Goal: Transaction & Acquisition: Purchase product/service

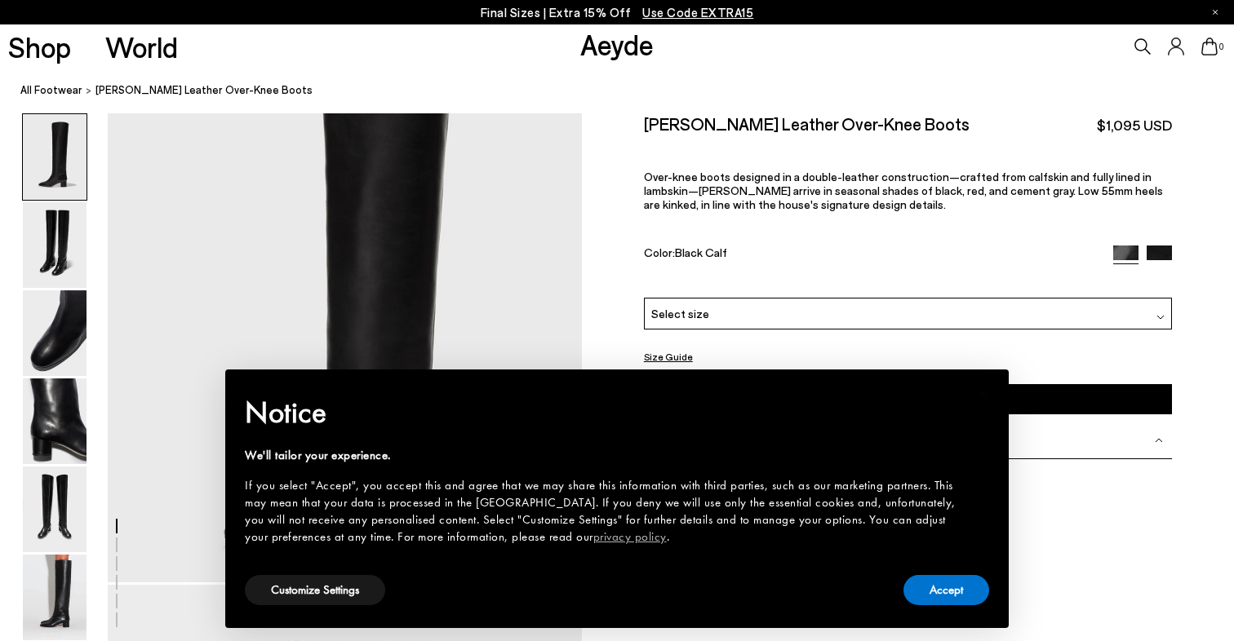
scroll to position [64, 0]
click at [939, 588] on button "Accept" at bounding box center [946, 590] width 86 height 30
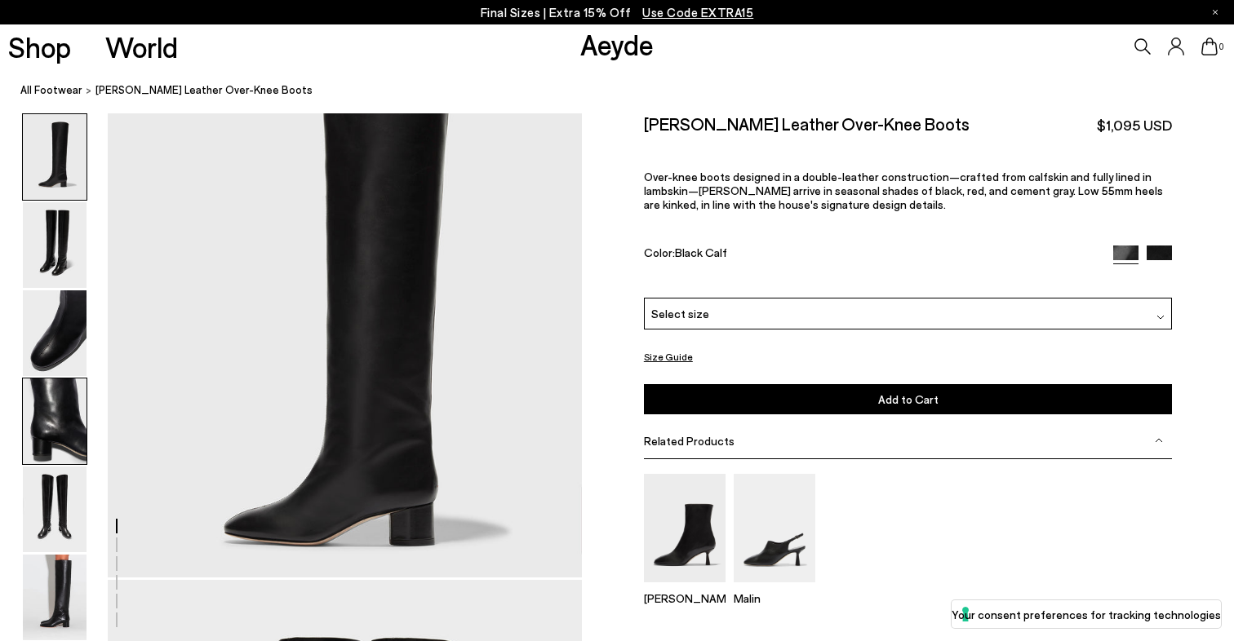
click at [42, 425] on img at bounding box center [55, 422] width 64 height 86
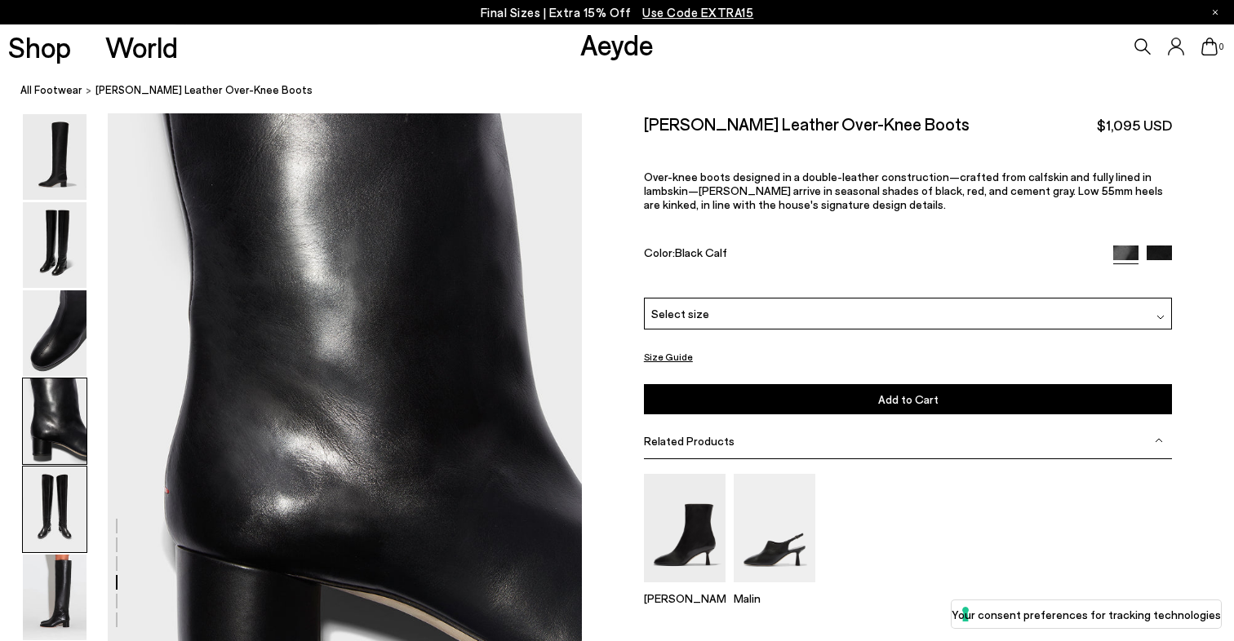
click at [69, 486] on img at bounding box center [55, 510] width 64 height 86
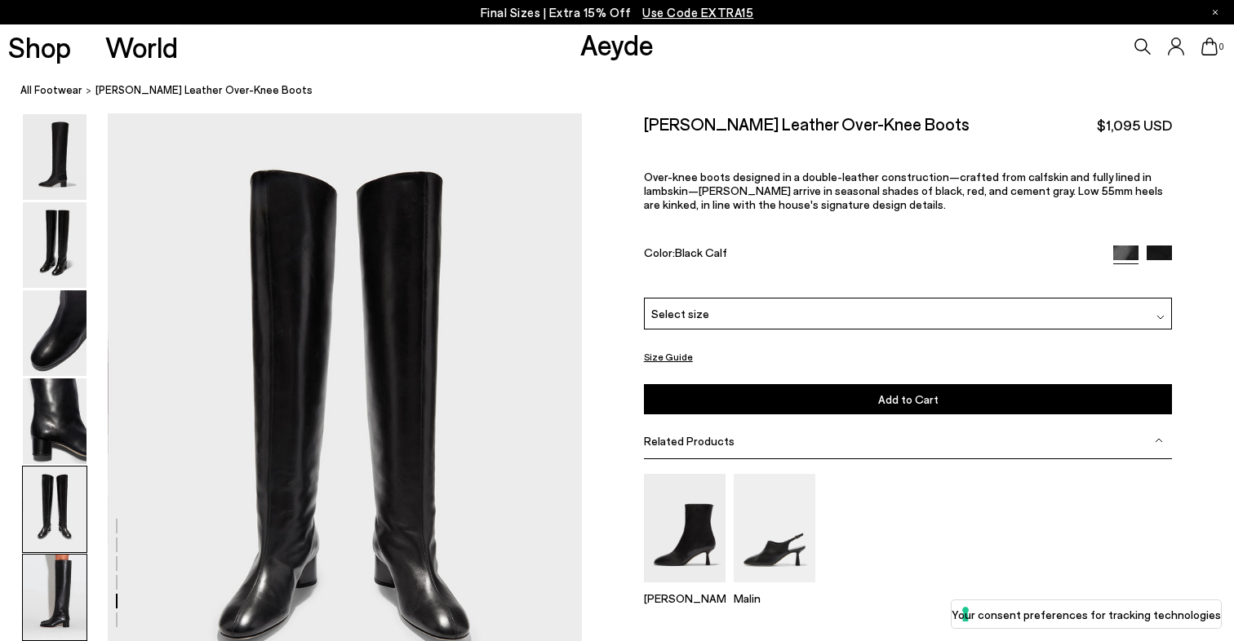
click at [73, 600] on img at bounding box center [55, 598] width 64 height 86
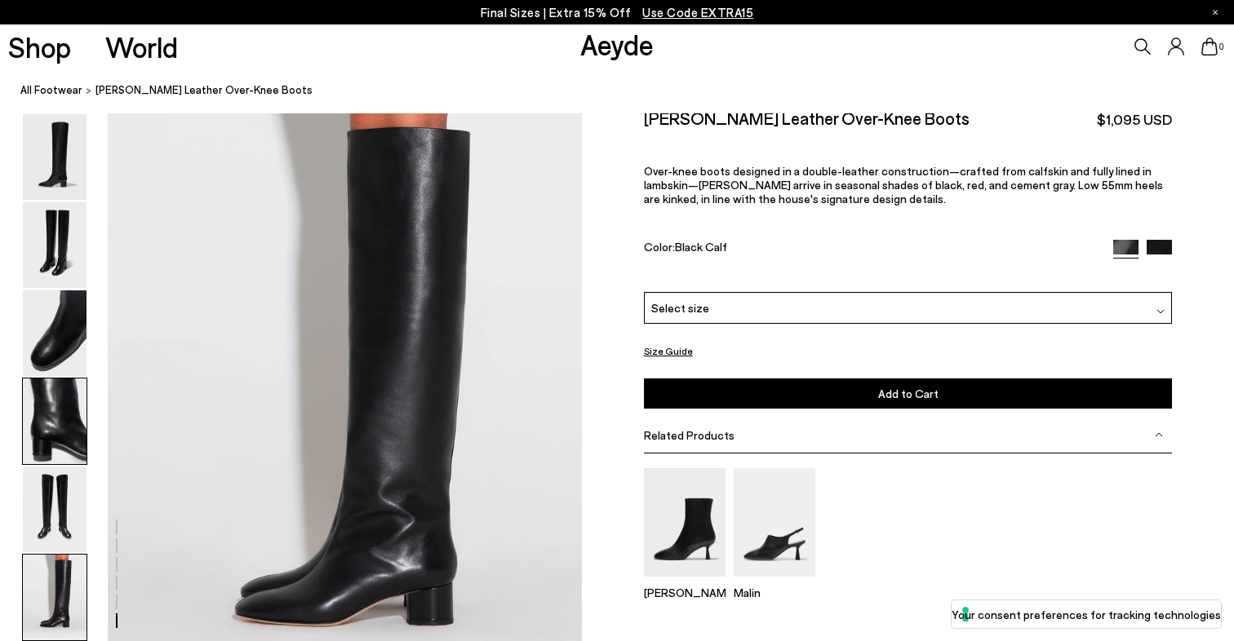
scroll to position [3070, 0]
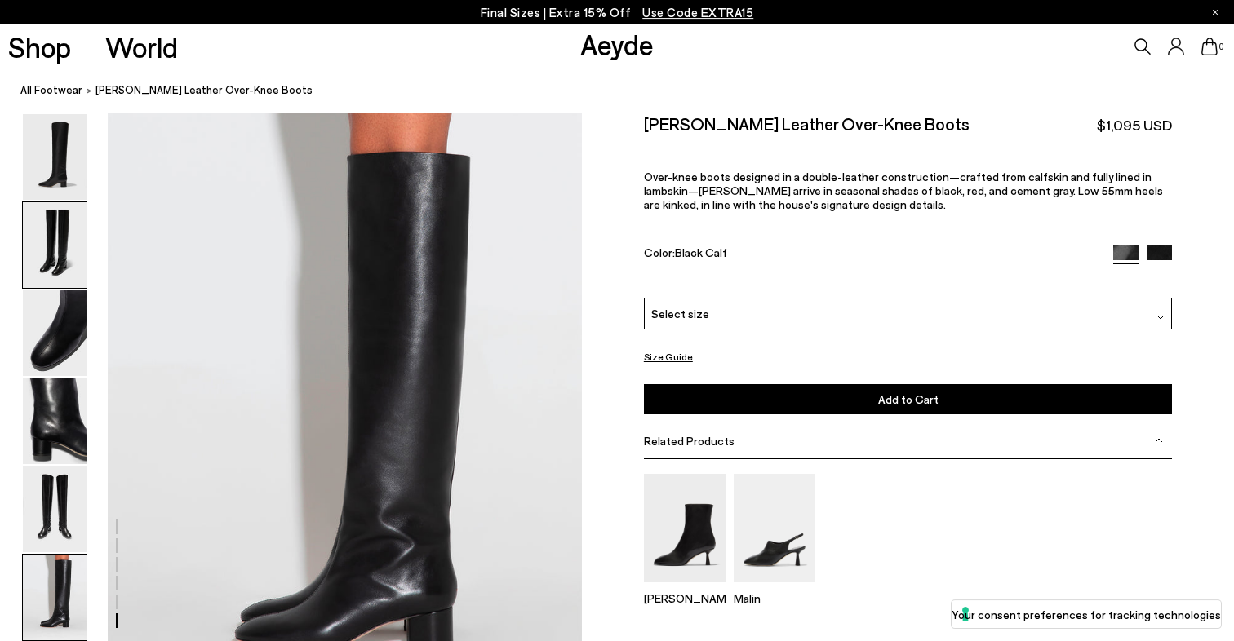
click at [48, 223] on img at bounding box center [55, 245] width 64 height 86
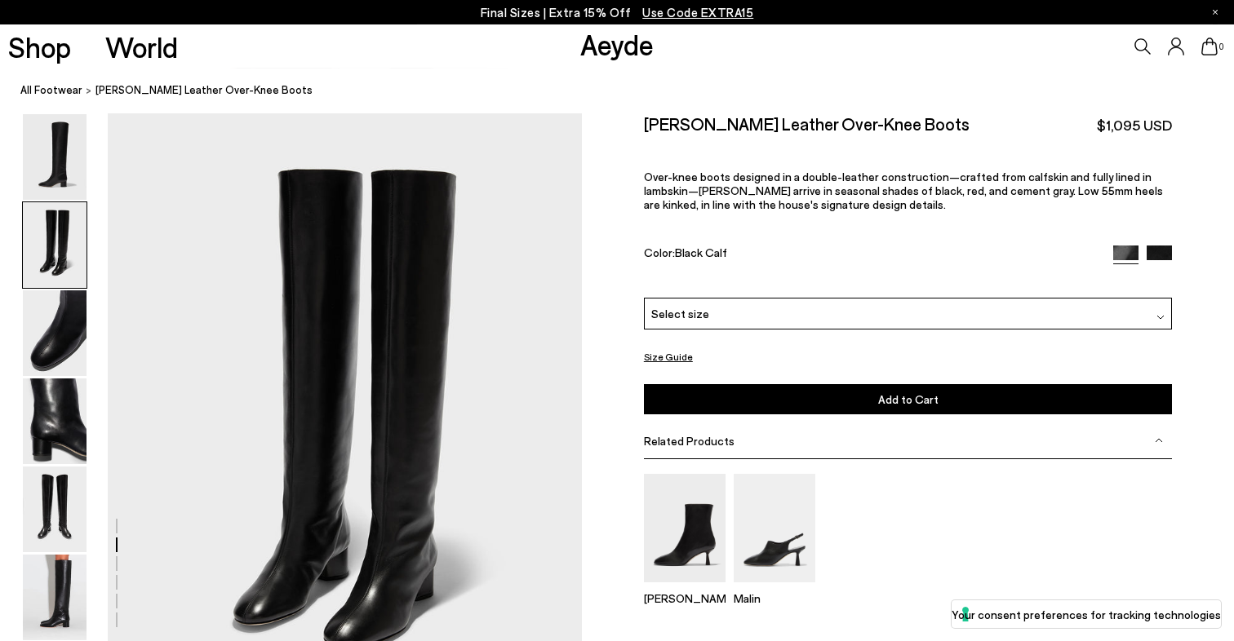
scroll to position [531, 0]
click at [49, 332] on img at bounding box center [55, 333] width 64 height 86
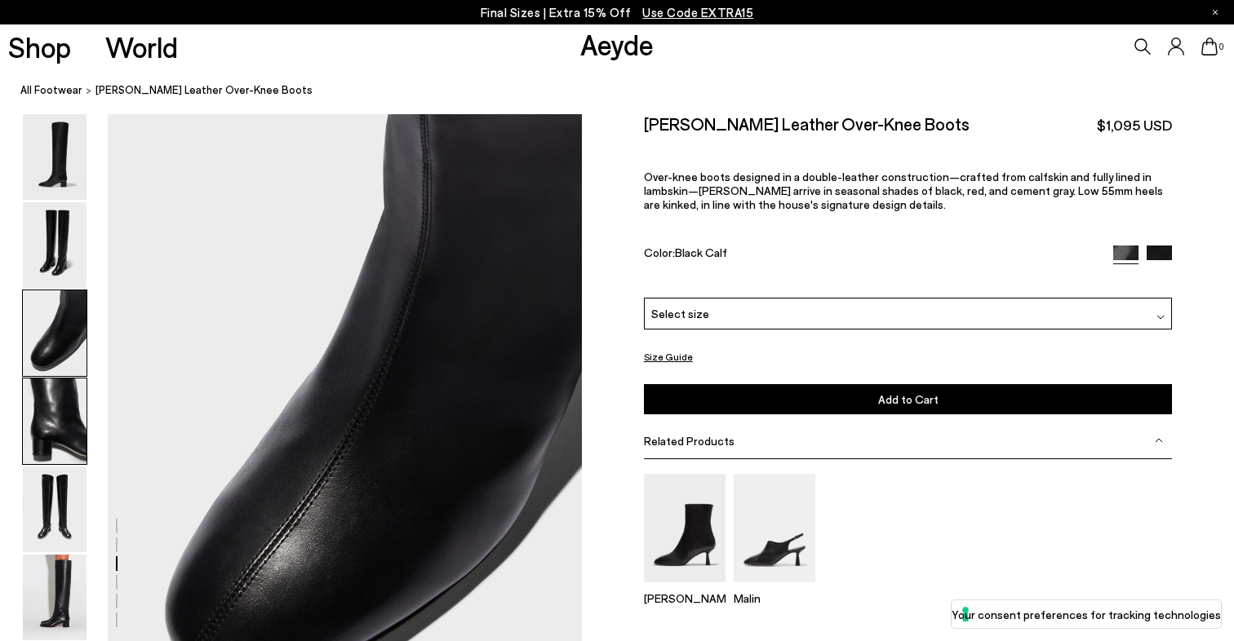
click at [53, 414] on img at bounding box center [55, 422] width 64 height 86
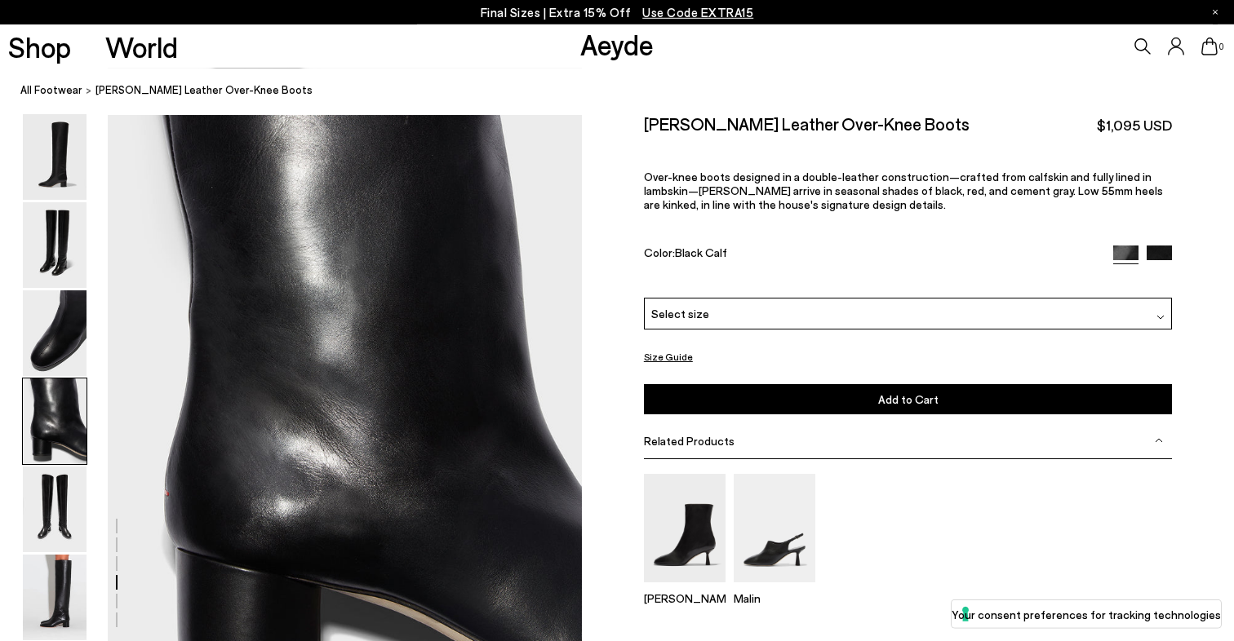
scroll to position [1801, 0]
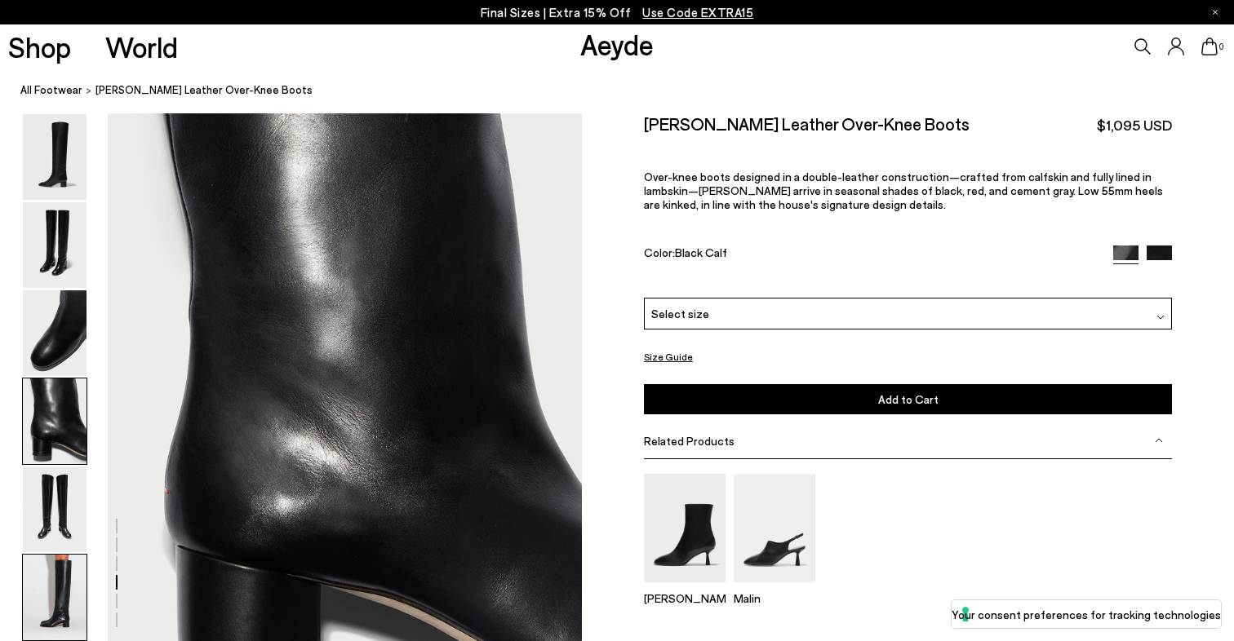
click at [43, 578] on img at bounding box center [55, 598] width 64 height 86
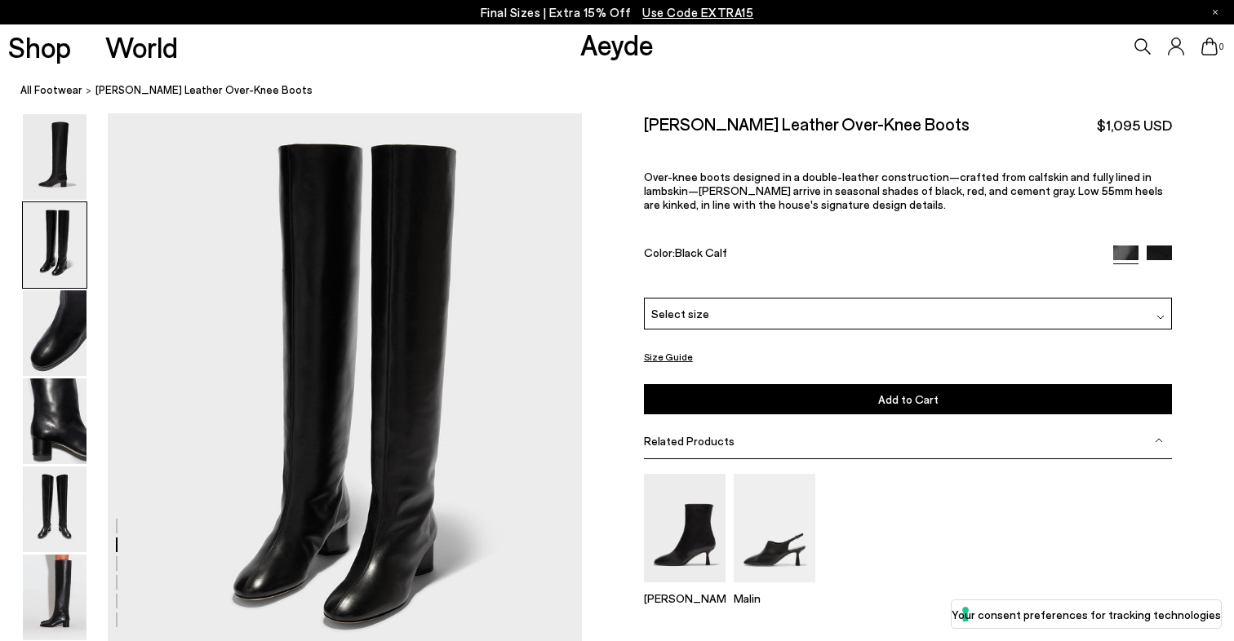
scroll to position [577, 0]
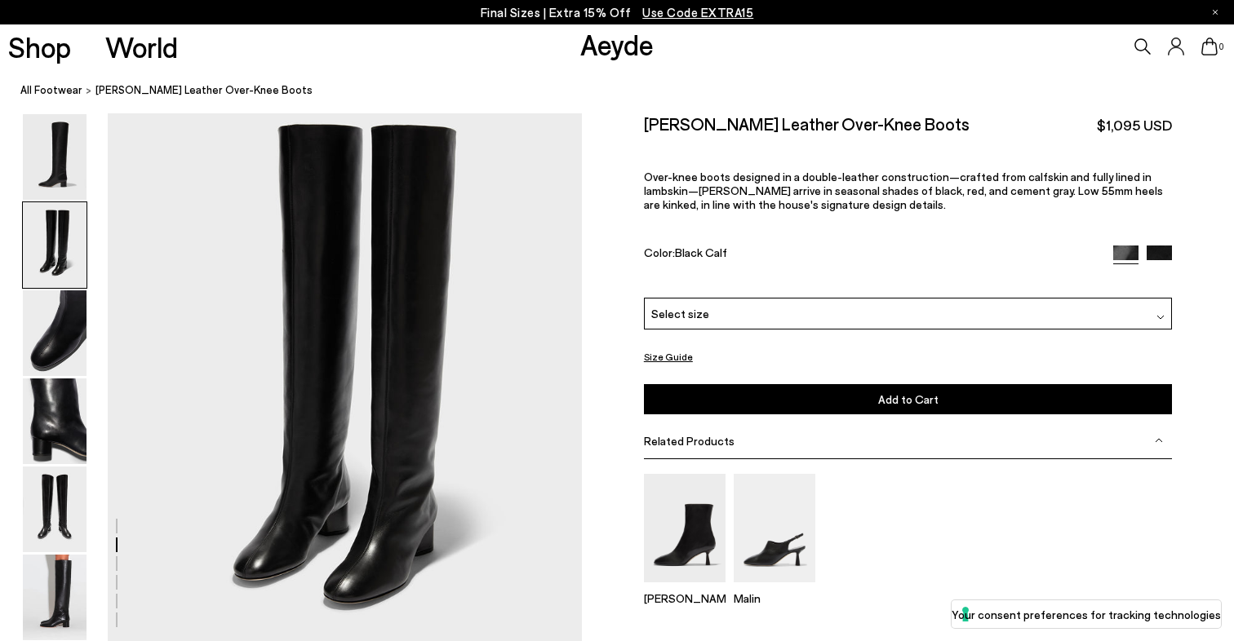
click at [1162, 245] on img at bounding box center [1158, 257] width 25 height 25
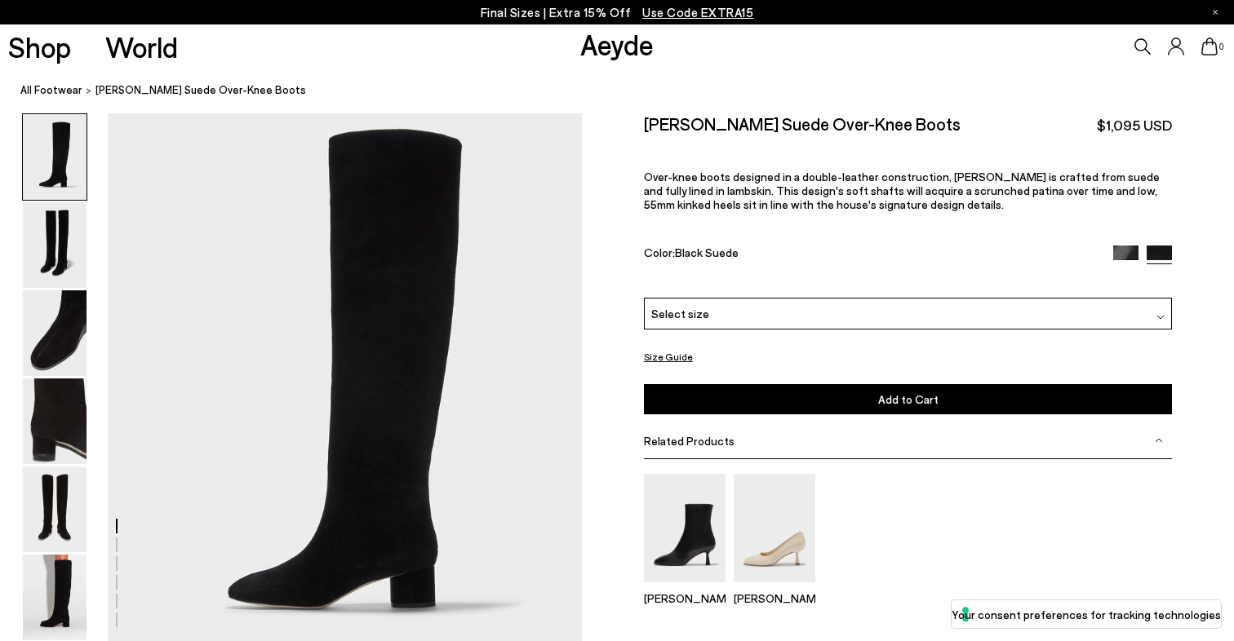
scroll to position [11, 0]
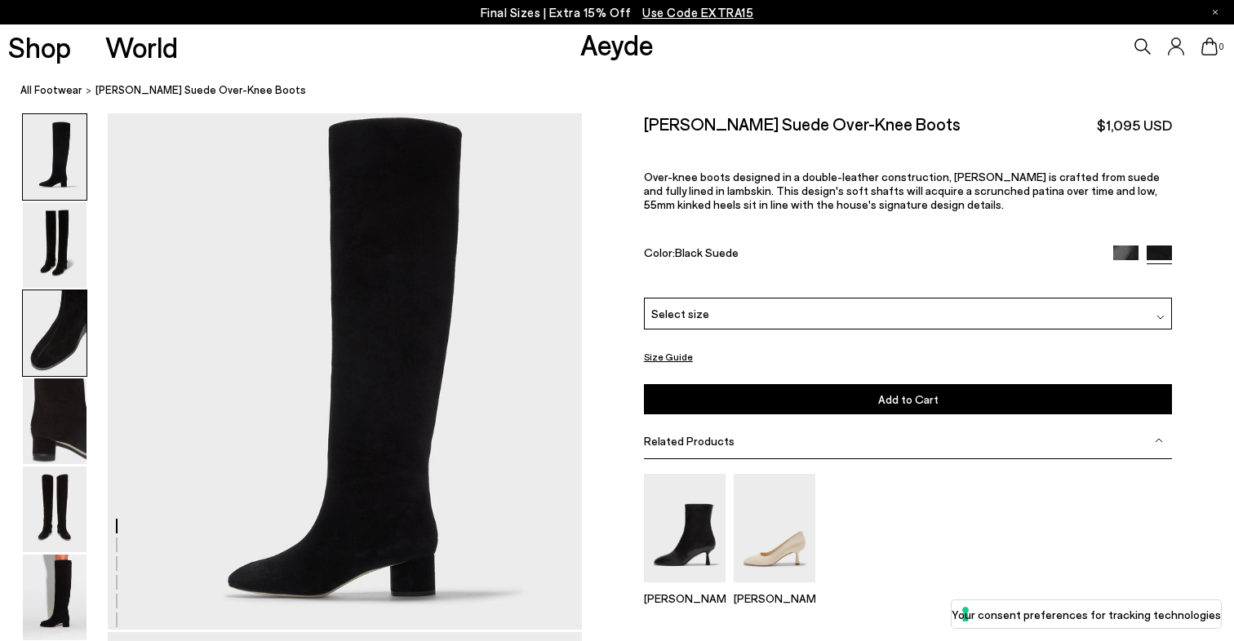
click at [40, 331] on img at bounding box center [55, 333] width 64 height 86
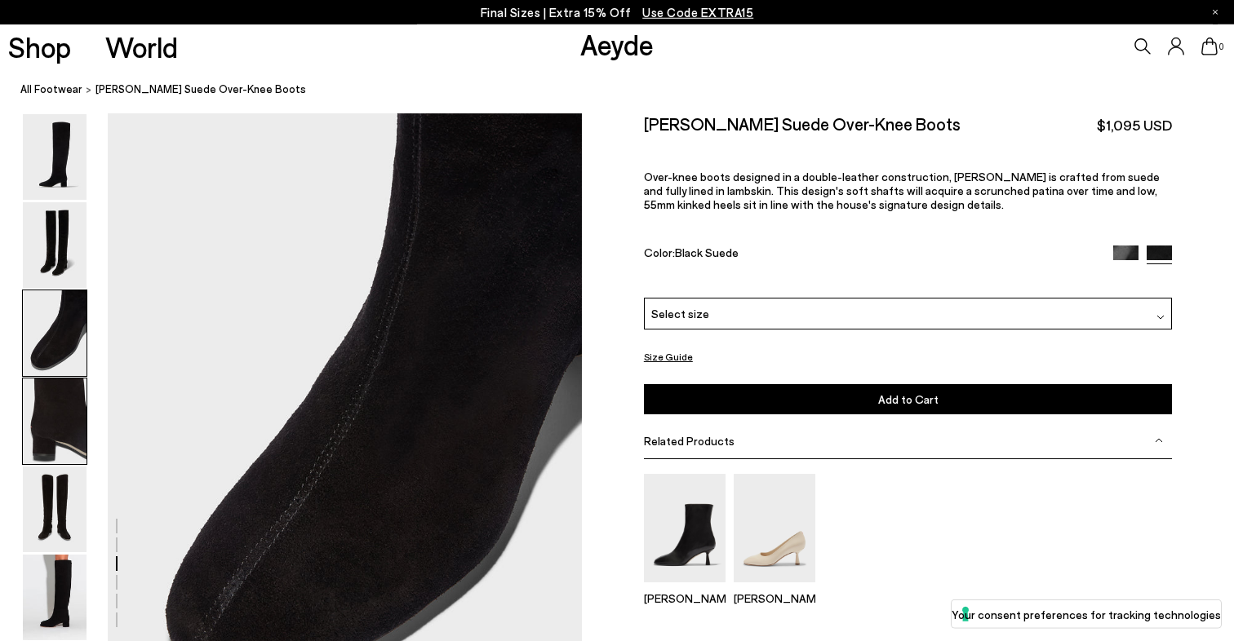
click at [55, 426] on img at bounding box center [55, 422] width 64 height 86
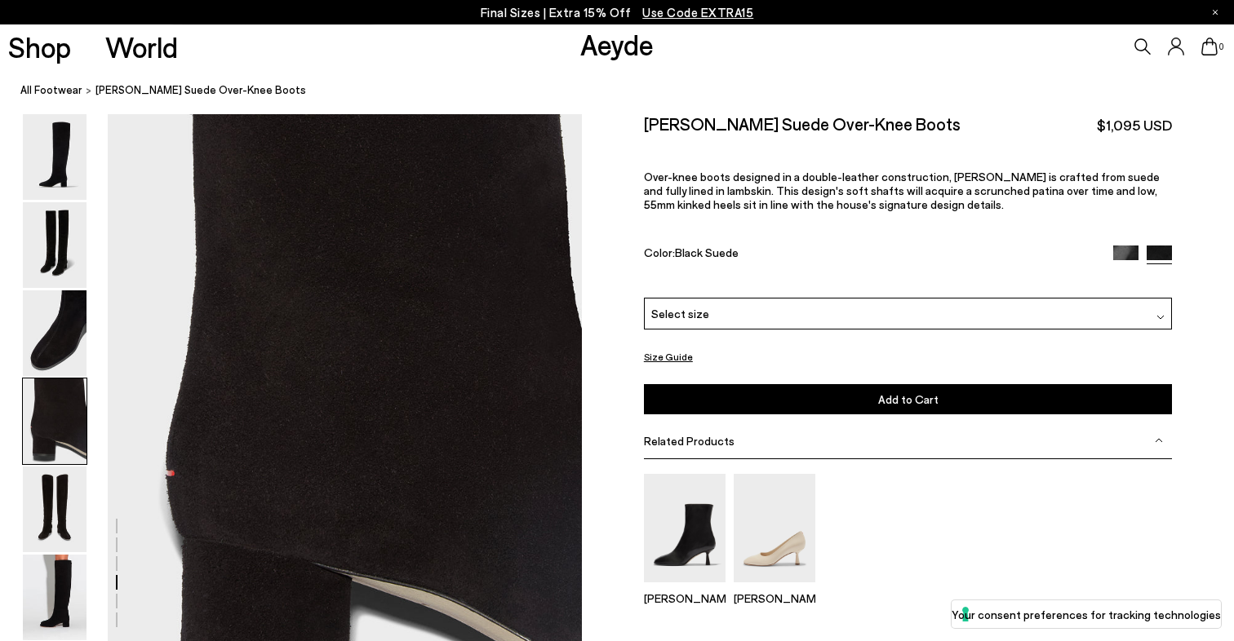
scroll to position [1801, 0]
